Goal: Navigation & Orientation: Locate item on page

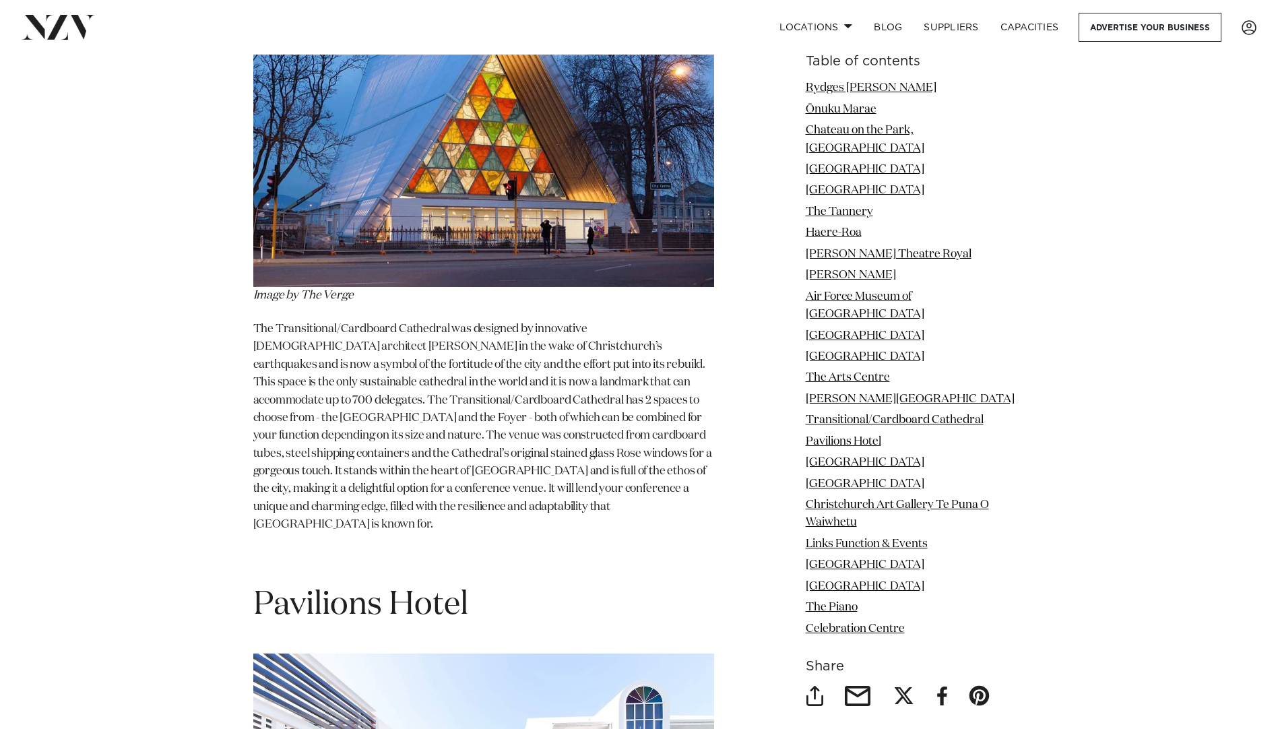
scroll to position [10850, 0]
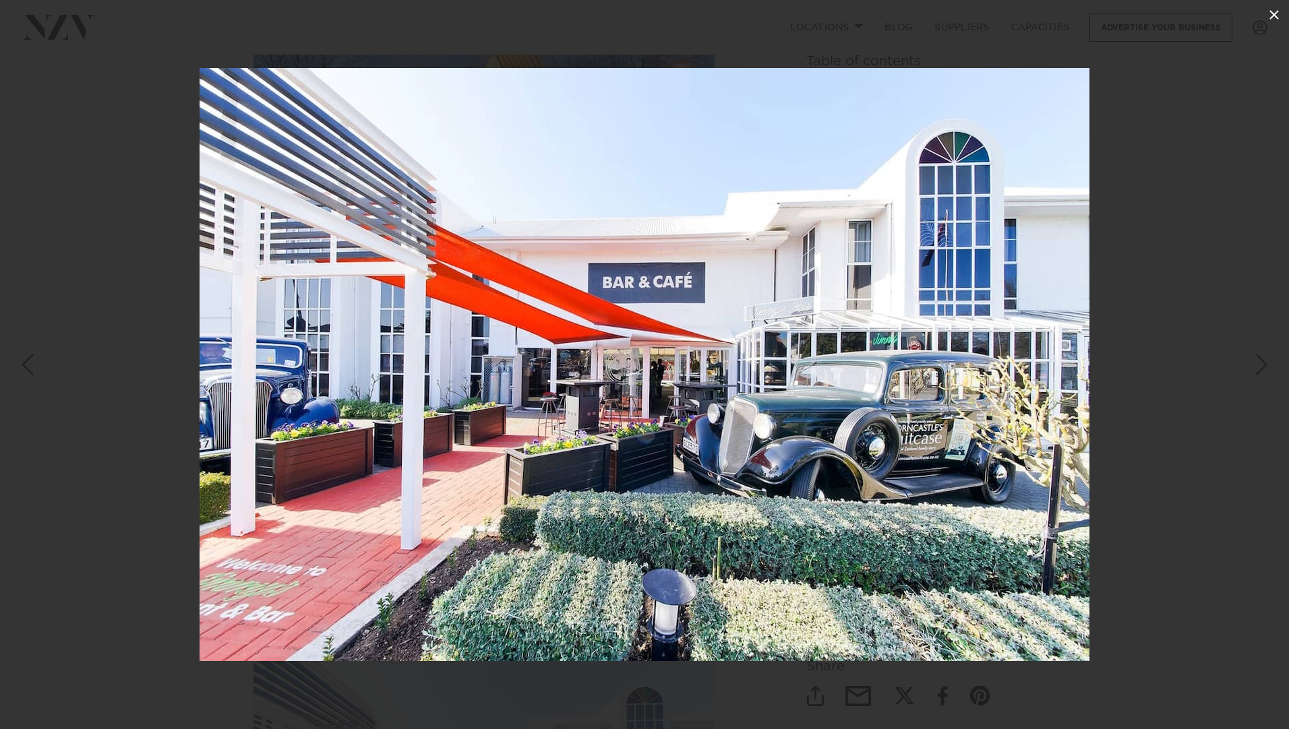
click at [1272, 14] on icon at bounding box center [1274, 15] width 16 height 16
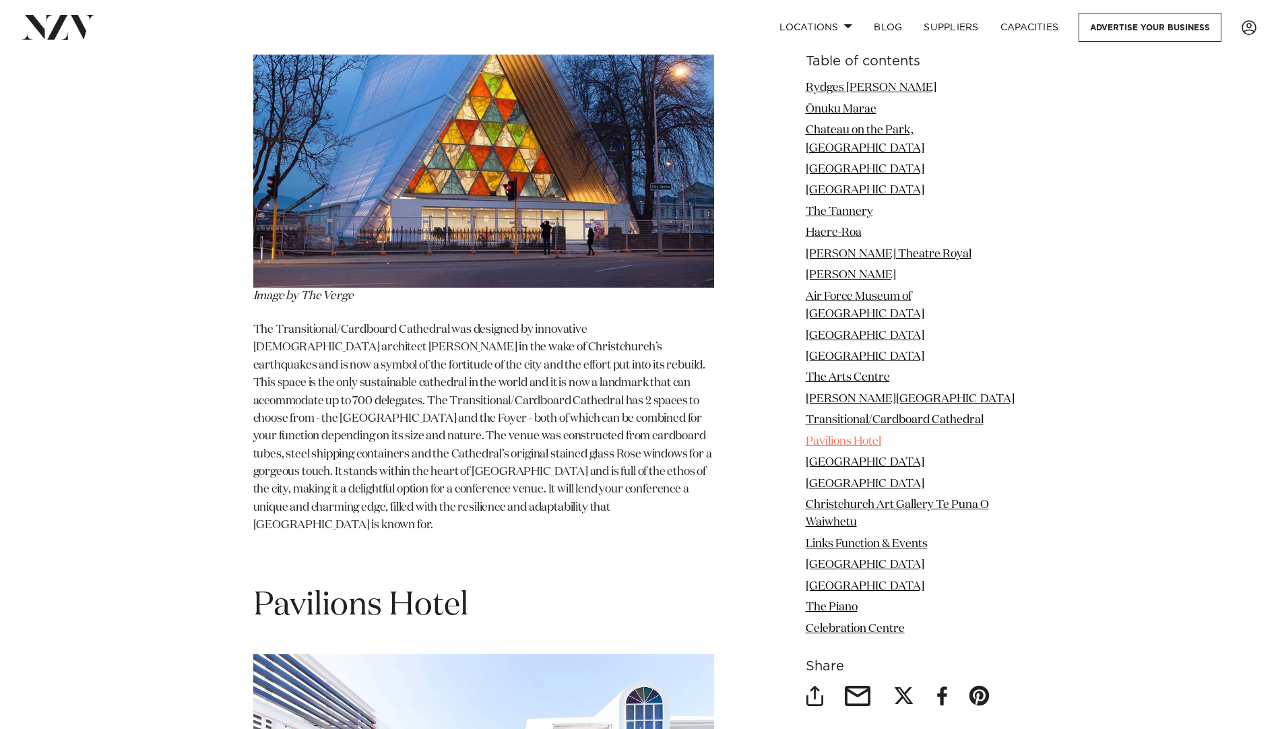
click at [833, 435] on link "Pavilions Hotel" at bounding box center [843, 440] width 75 height 11
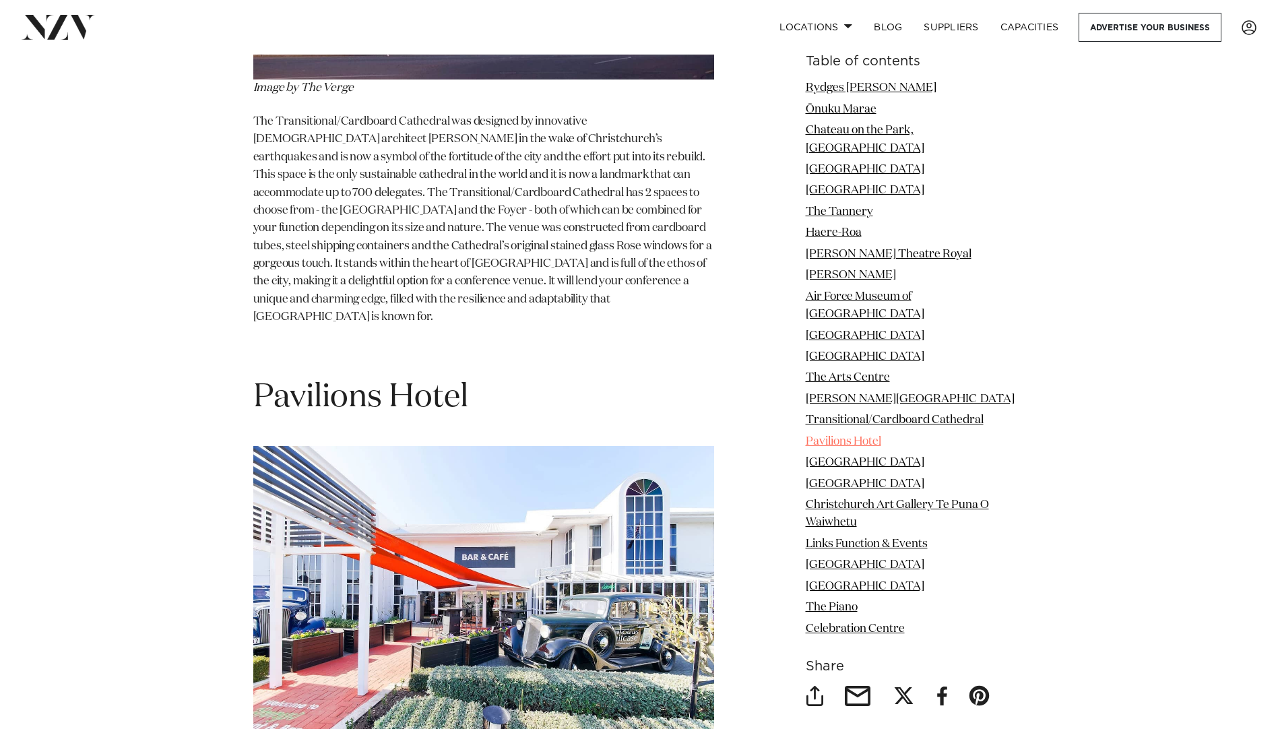
scroll to position [11094, 0]
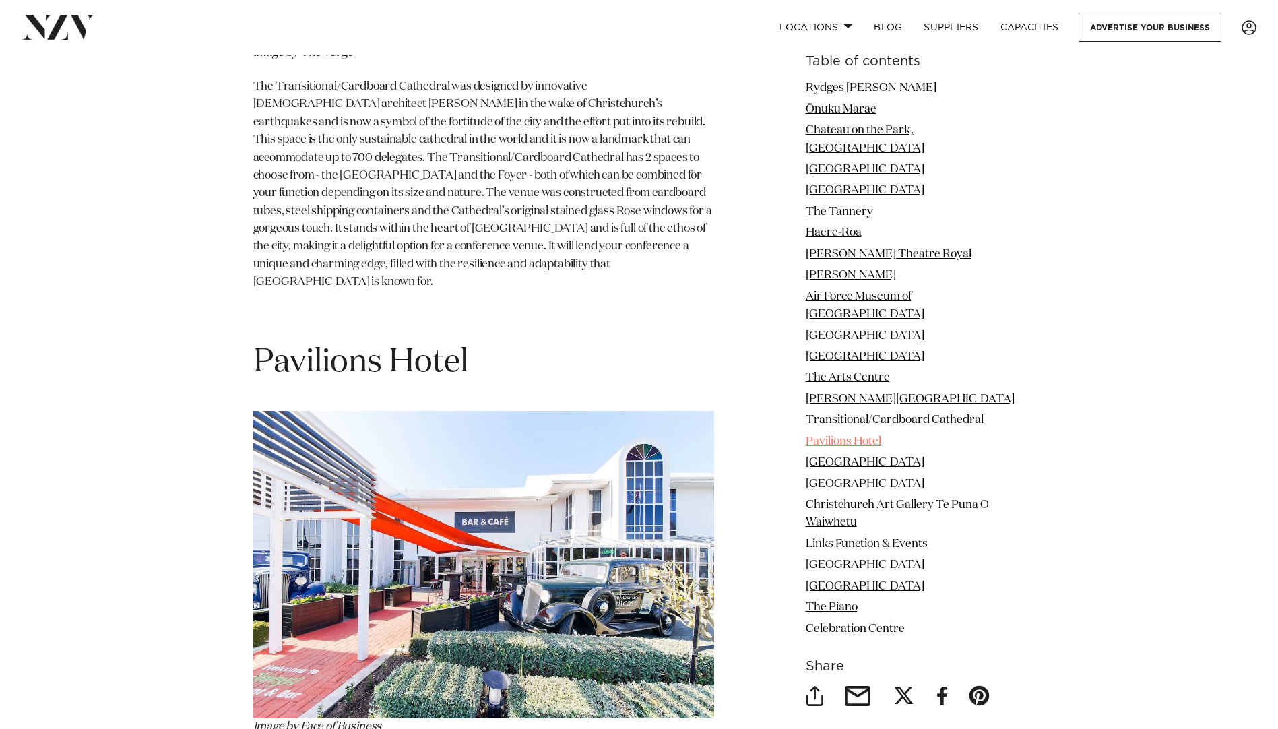
click at [833, 435] on link "Pavilions Hotel" at bounding box center [843, 440] width 75 height 11
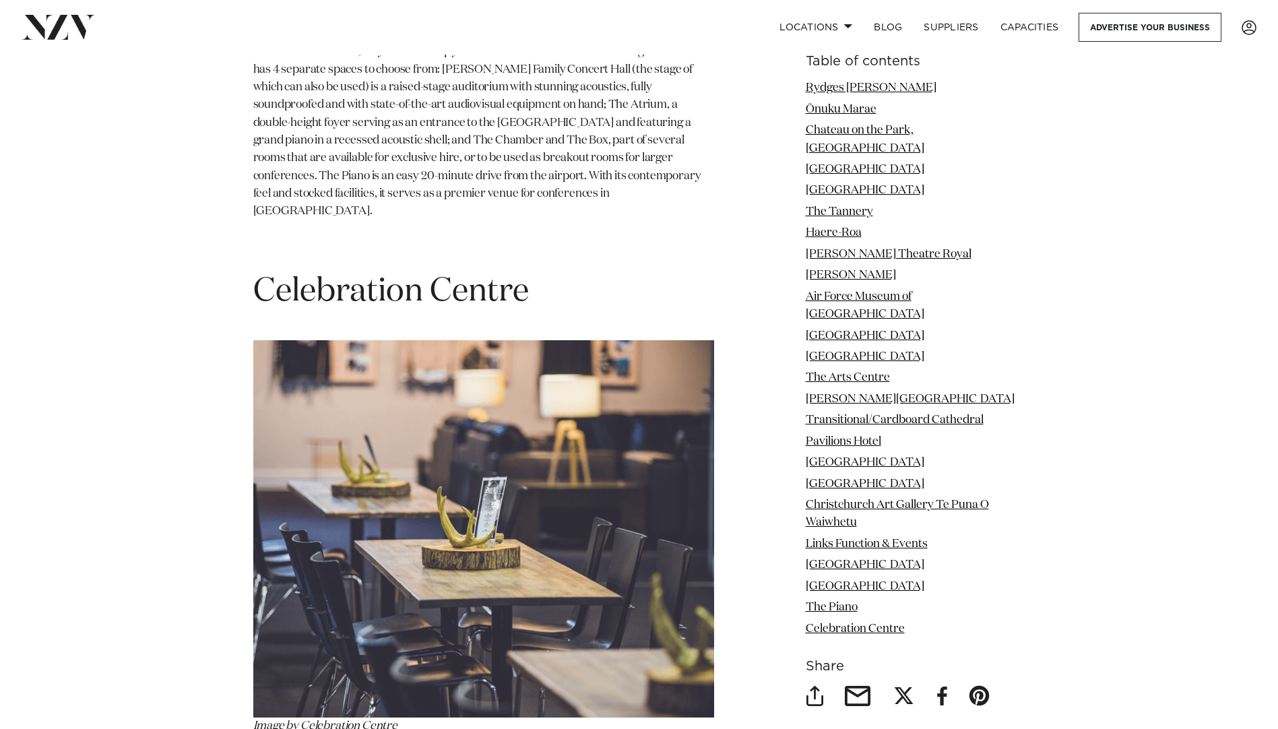
scroll to position [16224, 0]
